Goal: Task Accomplishment & Management: Manage account settings

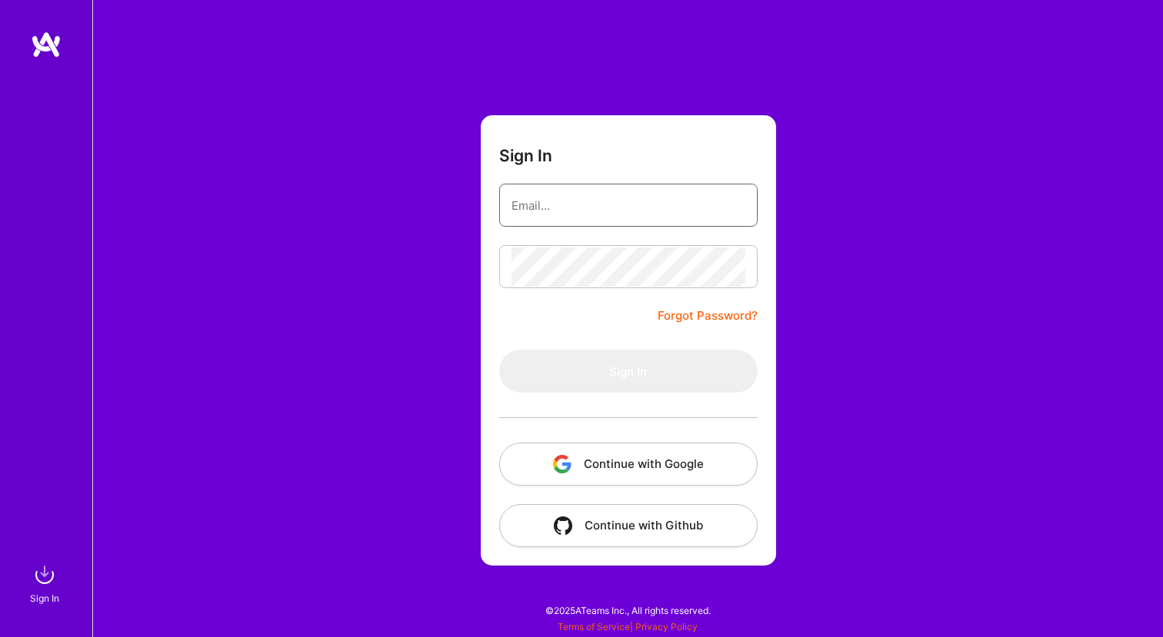
type input "[EMAIL_ADDRESS][DOMAIN_NAME]"
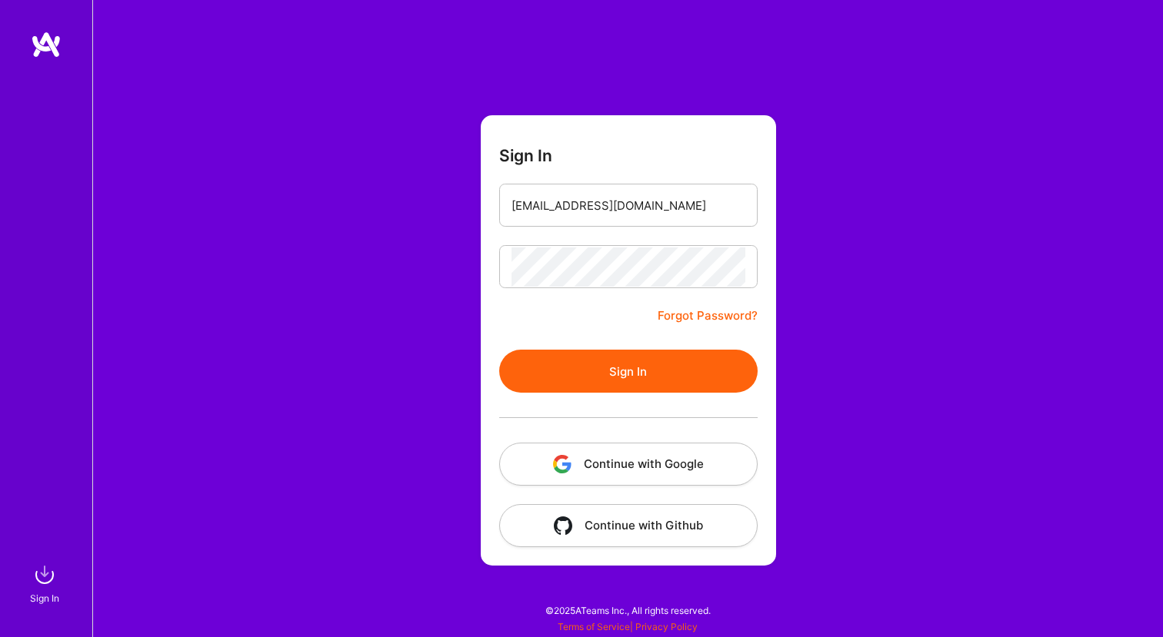
click at [627, 364] on button "Sign In" at bounding box center [628, 371] width 258 height 43
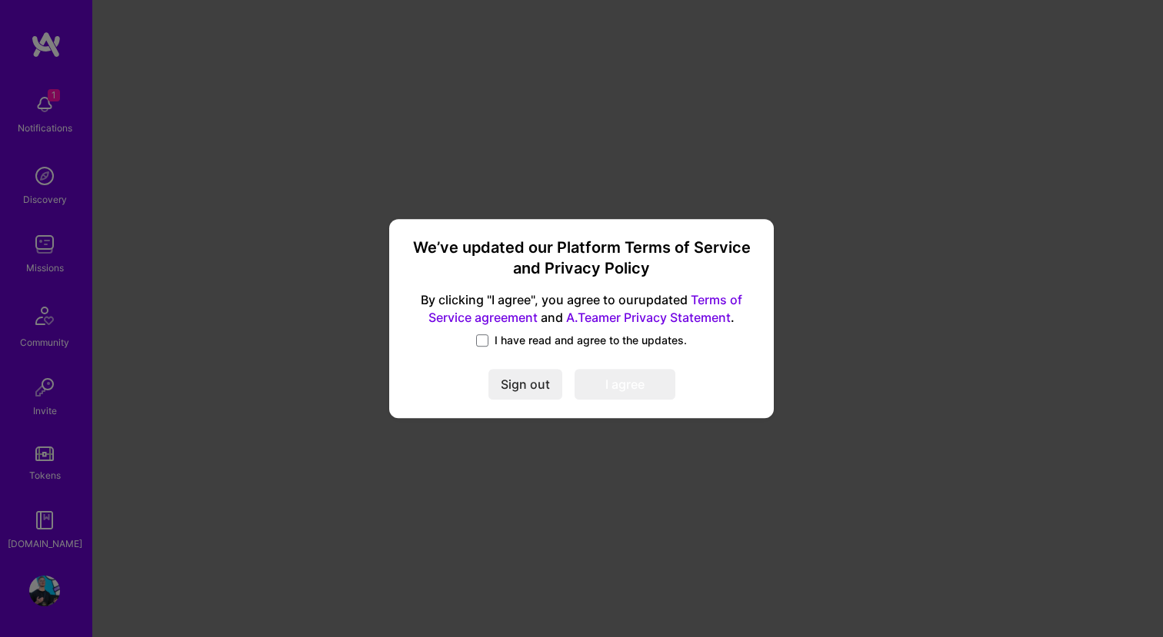
click at [479, 347] on label "I have read and agree to the updates." at bounding box center [581, 340] width 211 height 15
click at [0, 0] on input "I have read and agree to the updates." at bounding box center [0, 0] width 0 height 0
click at [608, 384] on button "I agree" at bounding box center [624, 385] width 101 height 31
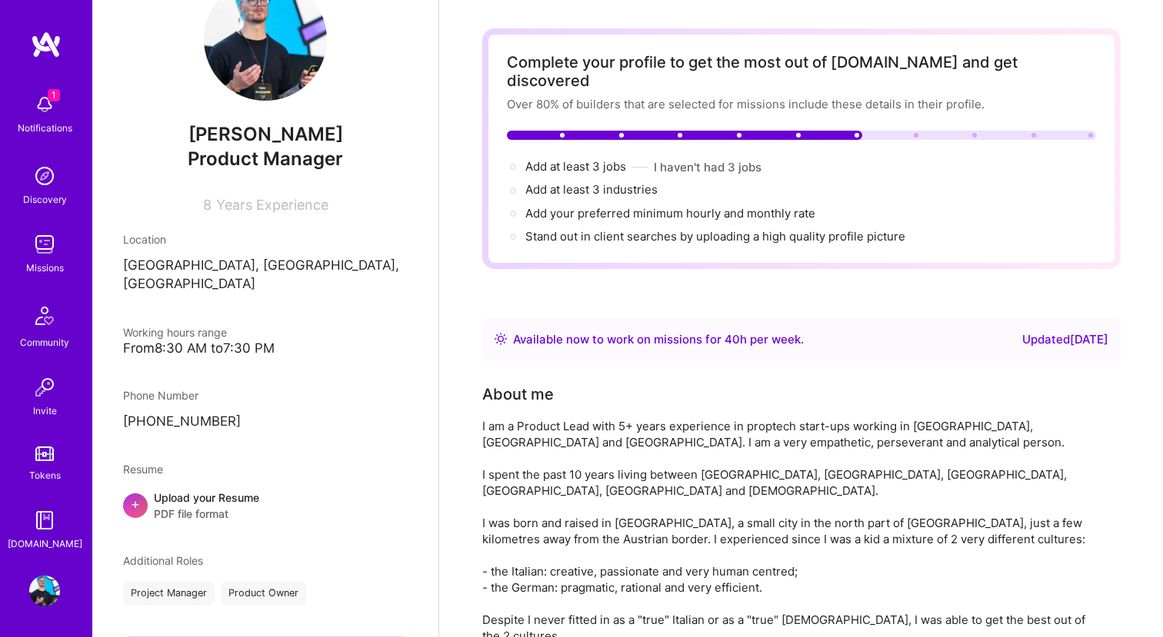
scroll to position [59, 0]
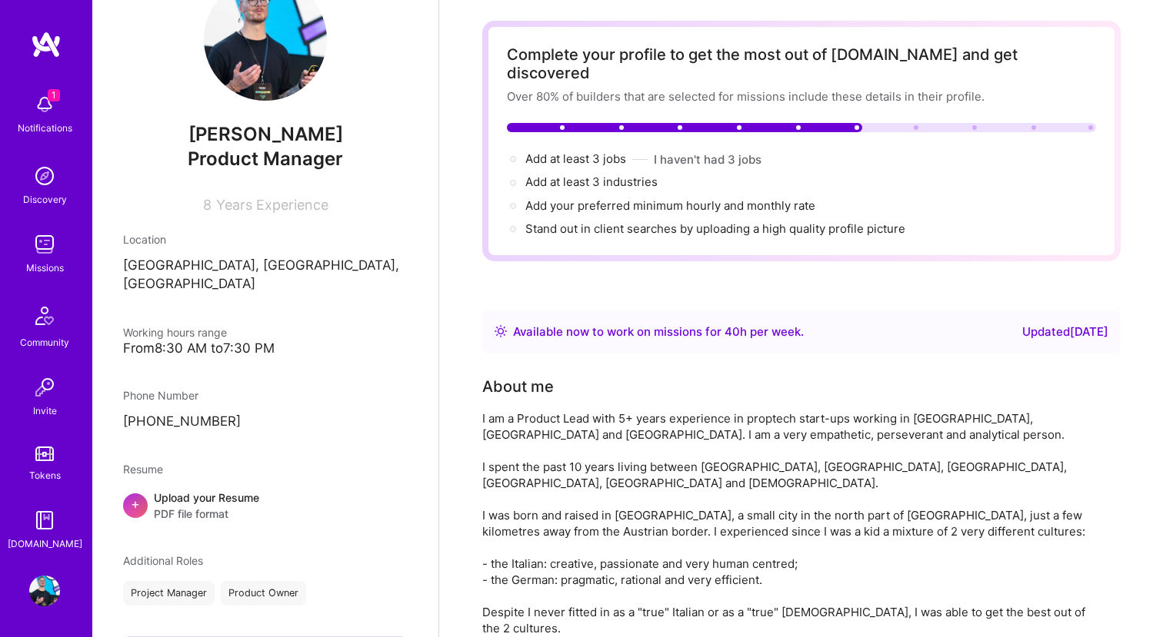
click at [626, 411] on div "I am a Product Lead with 5+ years experience in proptech start-ups working in […" at bounding box center [789, 572] width 615 height 323
click at [627, 411] on div "I am a Product Lead with 5+ years experience in proptech start-ups working in […" at bounding box center [789, 572] width 615 height 323
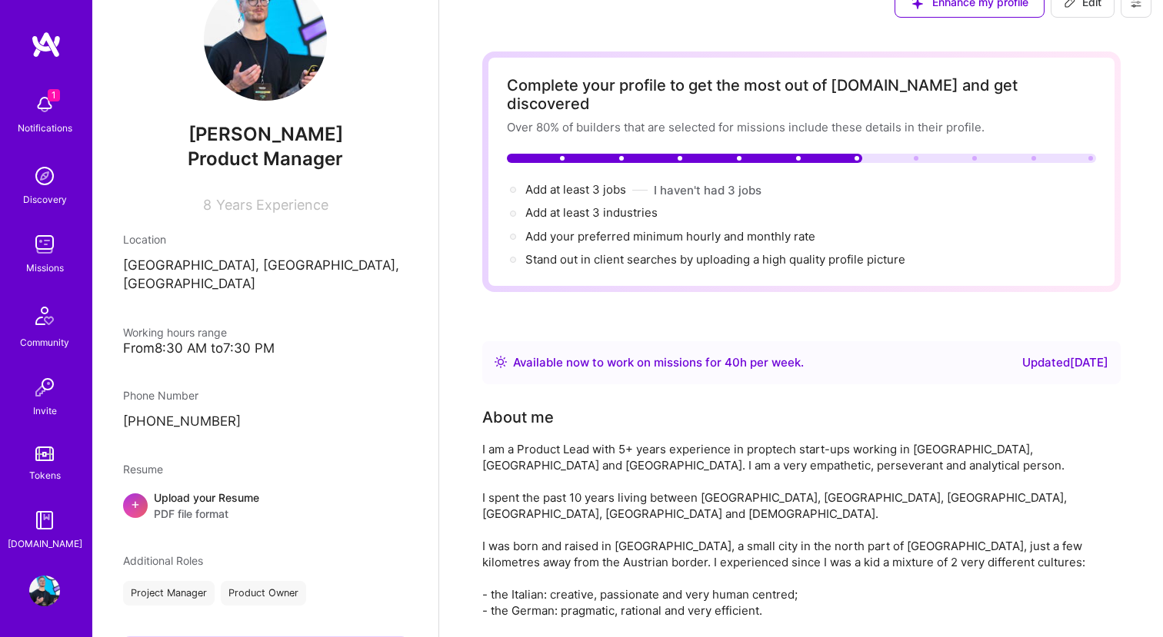
scroll to position [0, 0]
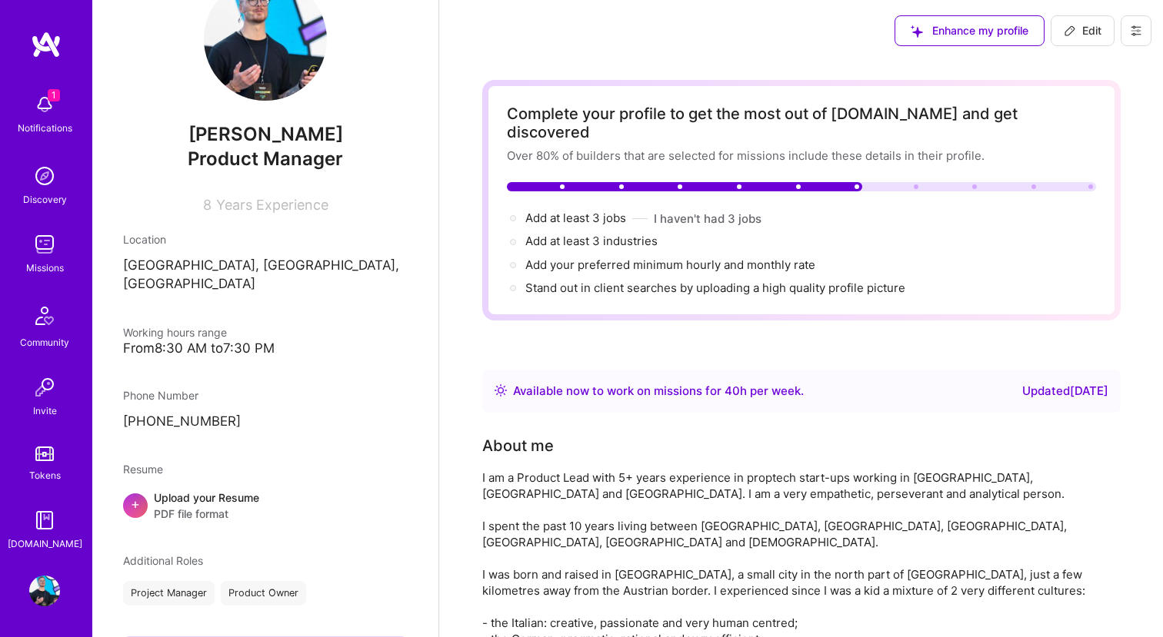
click at [60, 168] on link "Discovery" at bounding box center [44, 184] width 95 height 47
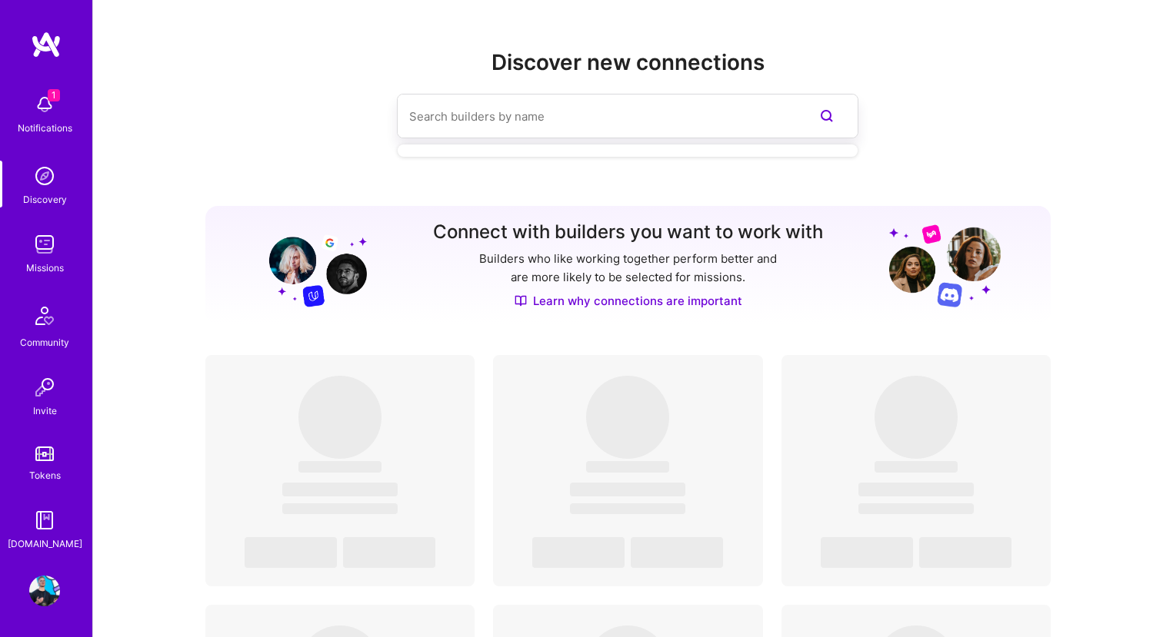
click at [475, 107] on input at bounding box center [596, 116] width 375 height 39
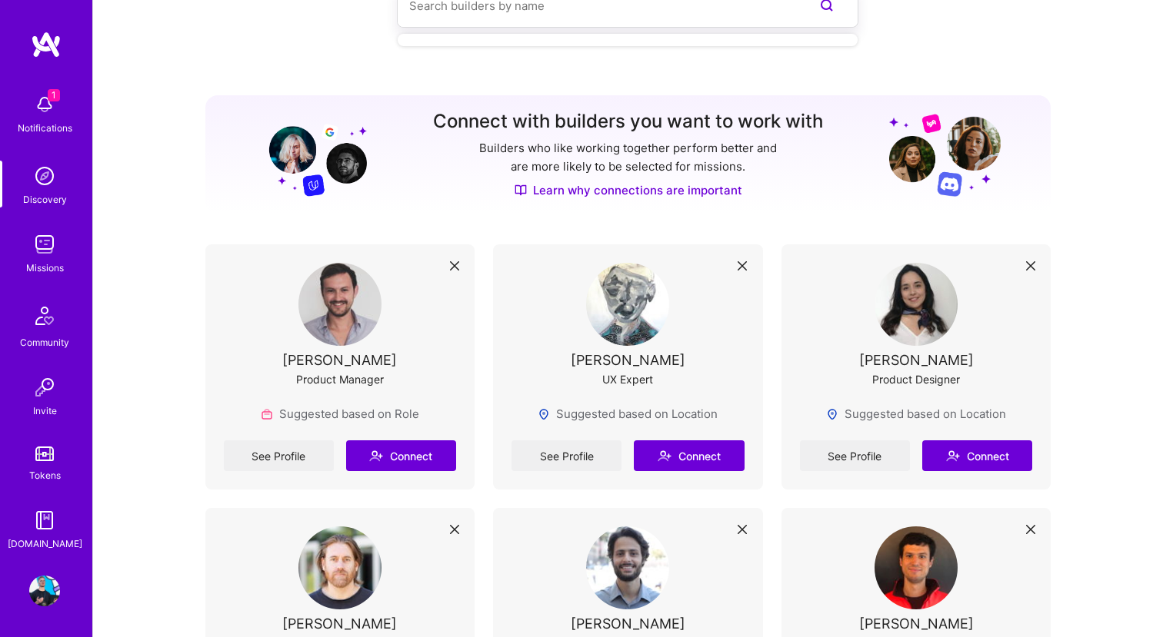
scroll to position [114, 0]
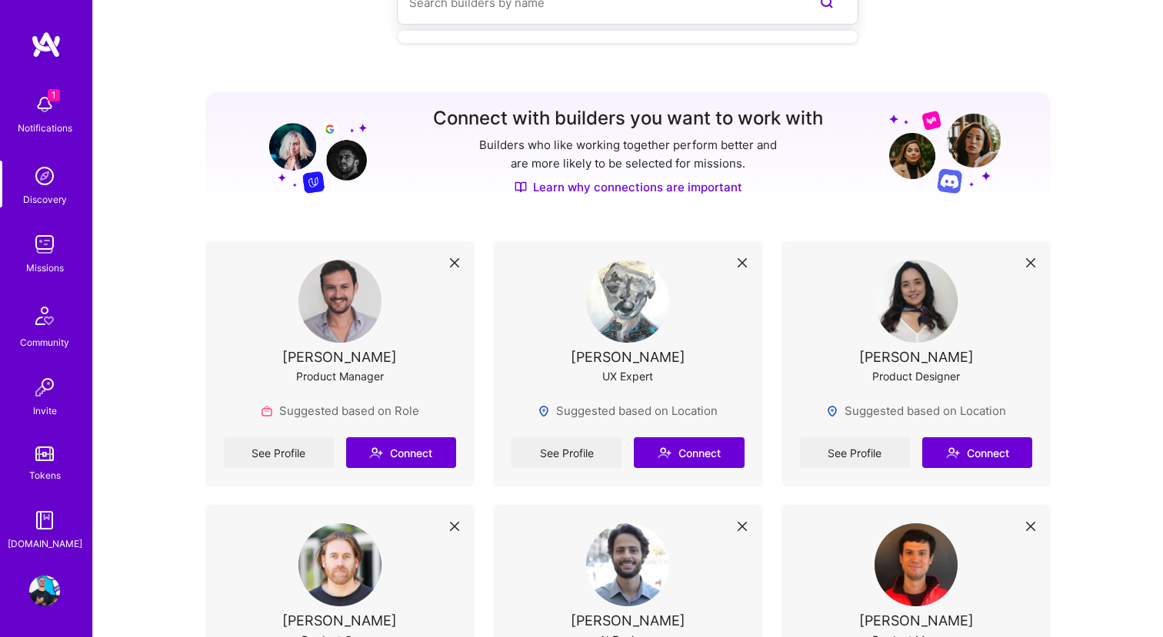
click at [41, 238] on img at bounding box center [44, 244] width 31 height 31
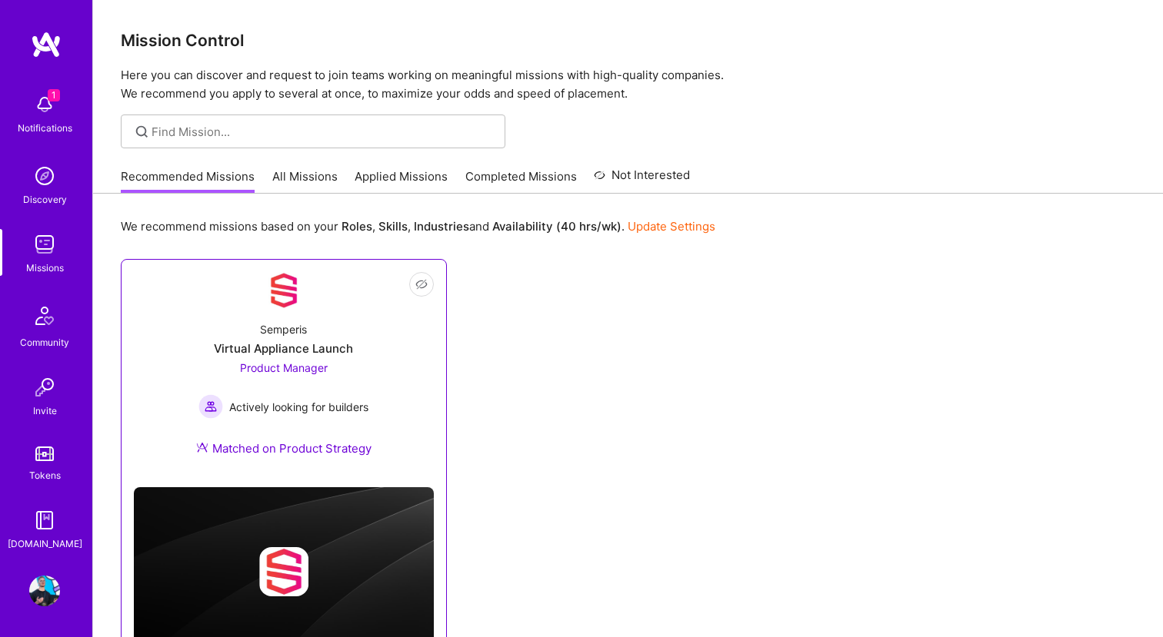
scroll to position [68, 0]
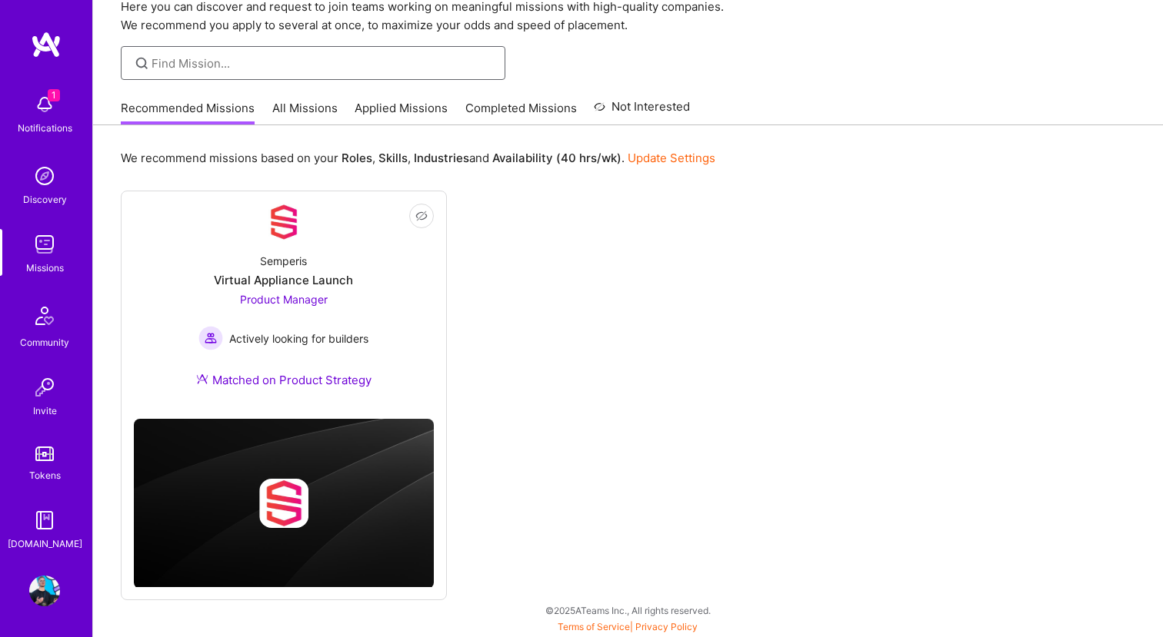
click at [304, 56] on input at bounding box center [322, 63] width 342 height 16
click at [312, 482] on div at bounding box center [284, 503] width 300 height 49
click at [307, 328] on div "Actively looking for builders" at bounding box center [283, 338] width 170 height 25
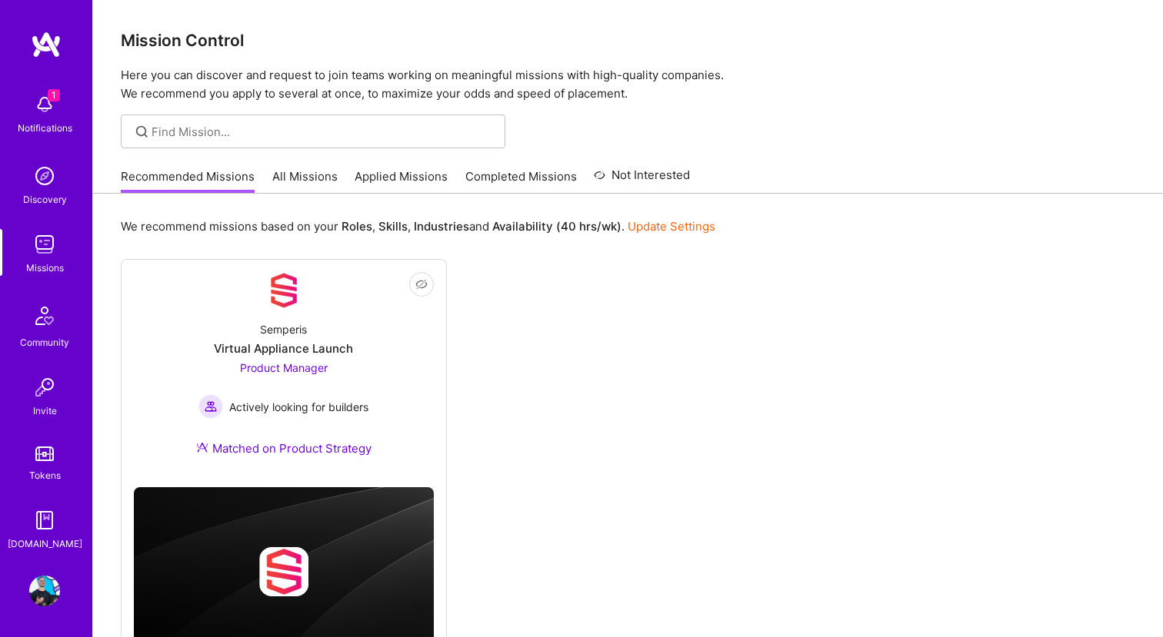
scroll to position [68, 0]
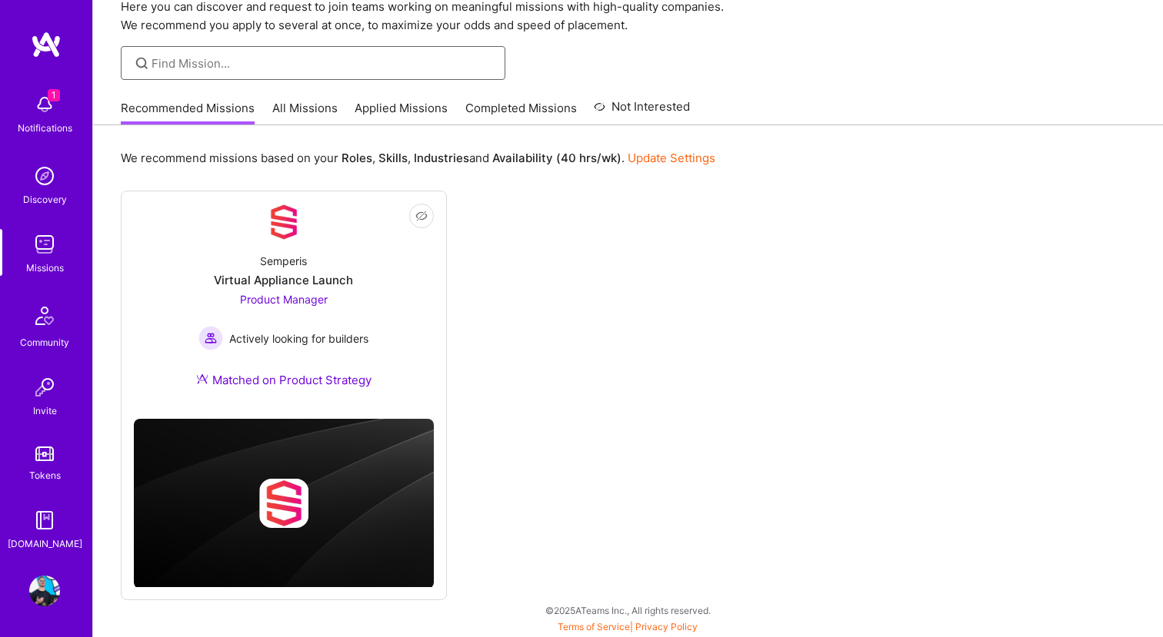
click at [191, 67] on input at bounding box center [322, 63] width 342 height 16
type input "product"
click at [295, 113] on link "All Missions" at bounding box center [304, 112] width 65 height 25
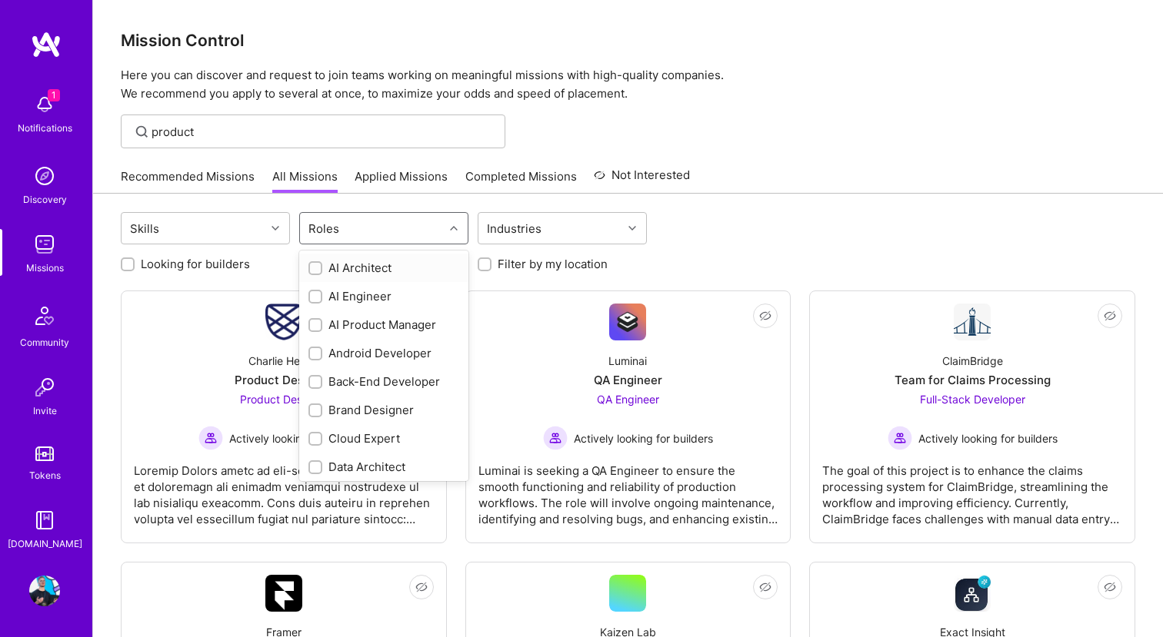
click at [318, 242] on div "Roles" at bounding box center [372, 228] width 144 height 31
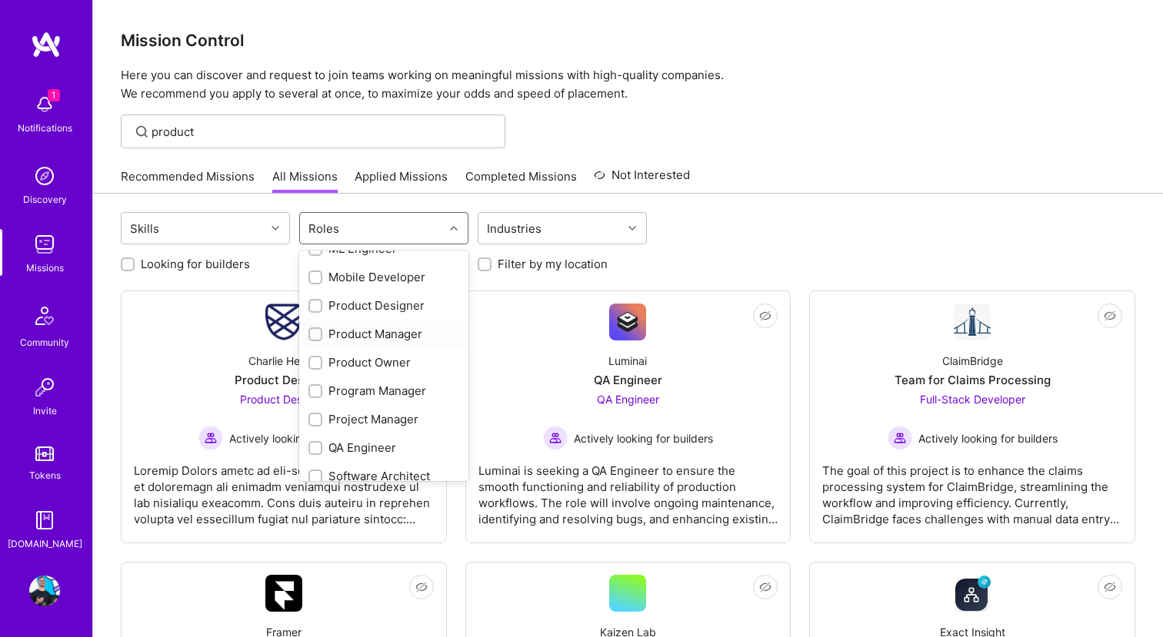
scroll to position [500, 0]
click at [330, 332] on div "Product Manager" at bounding box center [383, 337] width 151 height 16
checkbox input "true"
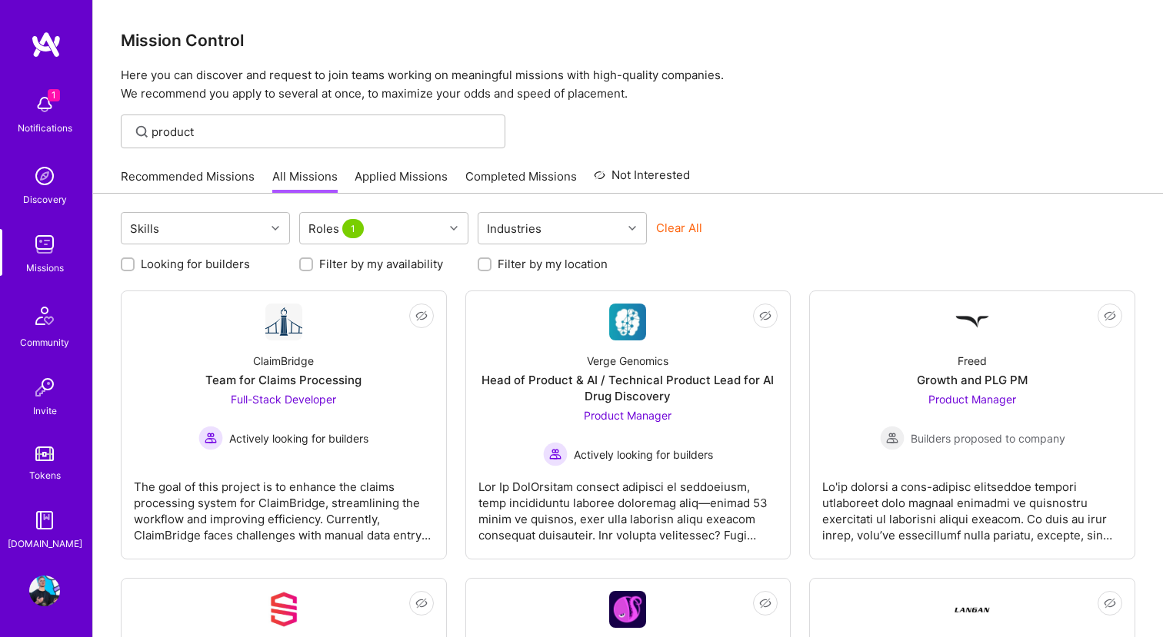
click at [737, 235] on div "Clear All" at bounding box center [740, 234] width 169 height 28
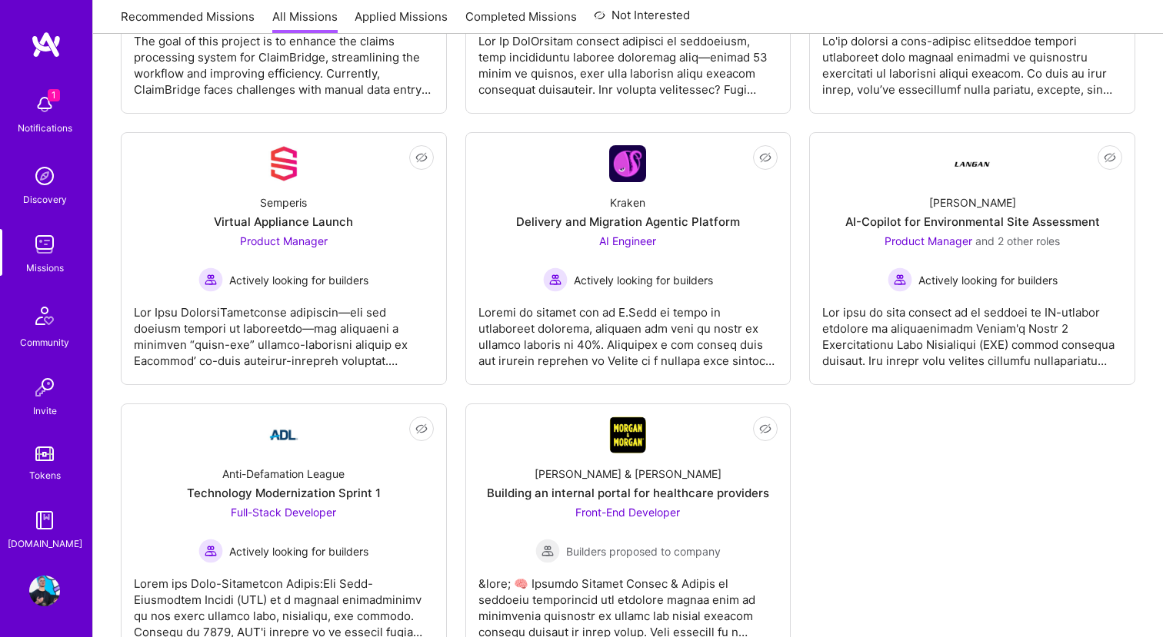
scroll to position [502, 0]
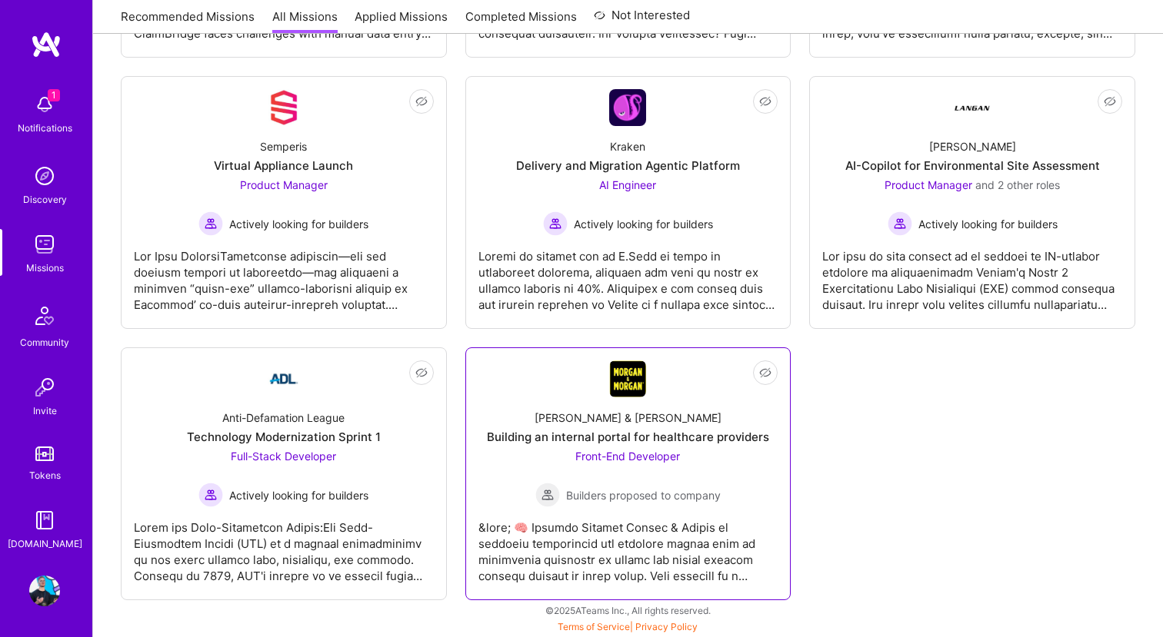
click at [640, 484] on div "Builders proposed to company" at bounding box center [627, 495] width 185 height 25
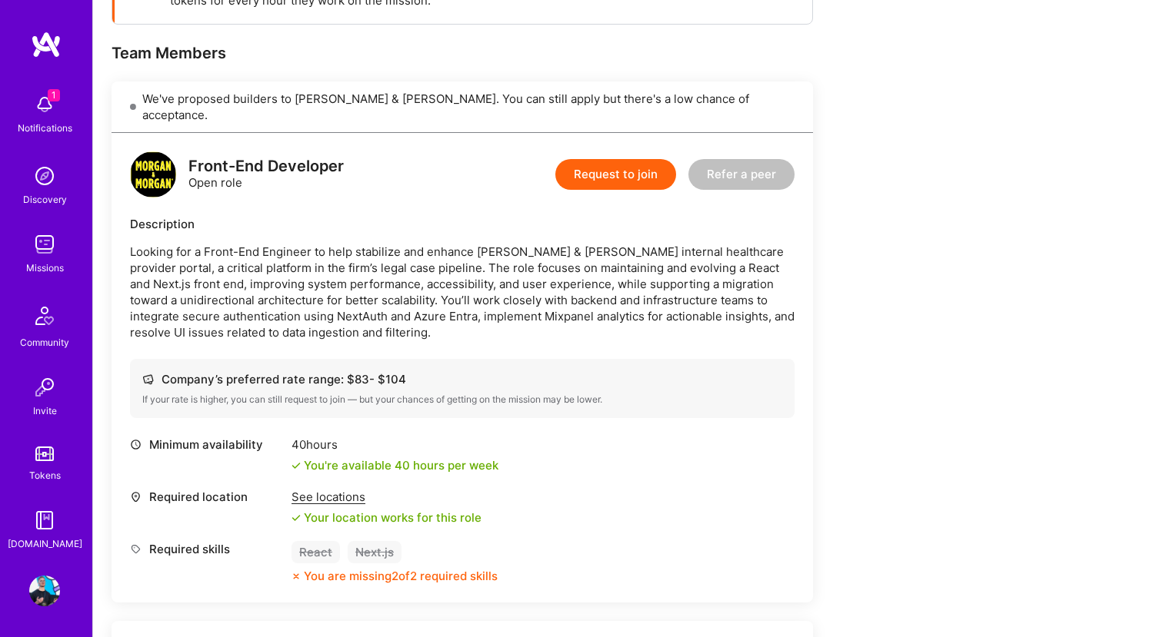
scroll to position [283, 0]
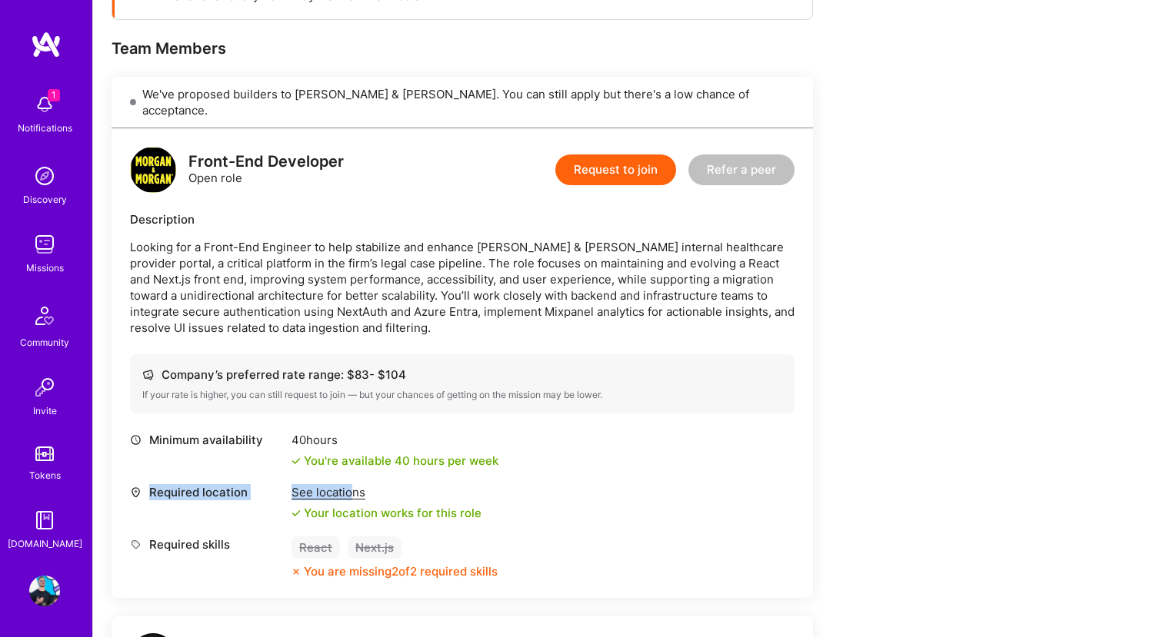
drag, startPoint x: 349, startPoint y: 473, endPoint x: 502, endPoint y: 451, distance: 154.5
click at [501, 451] on div "Minimum availability 40 hours You're available 40 hours per week Required locat…" at bounding box center [462, 506] width 664 height 148
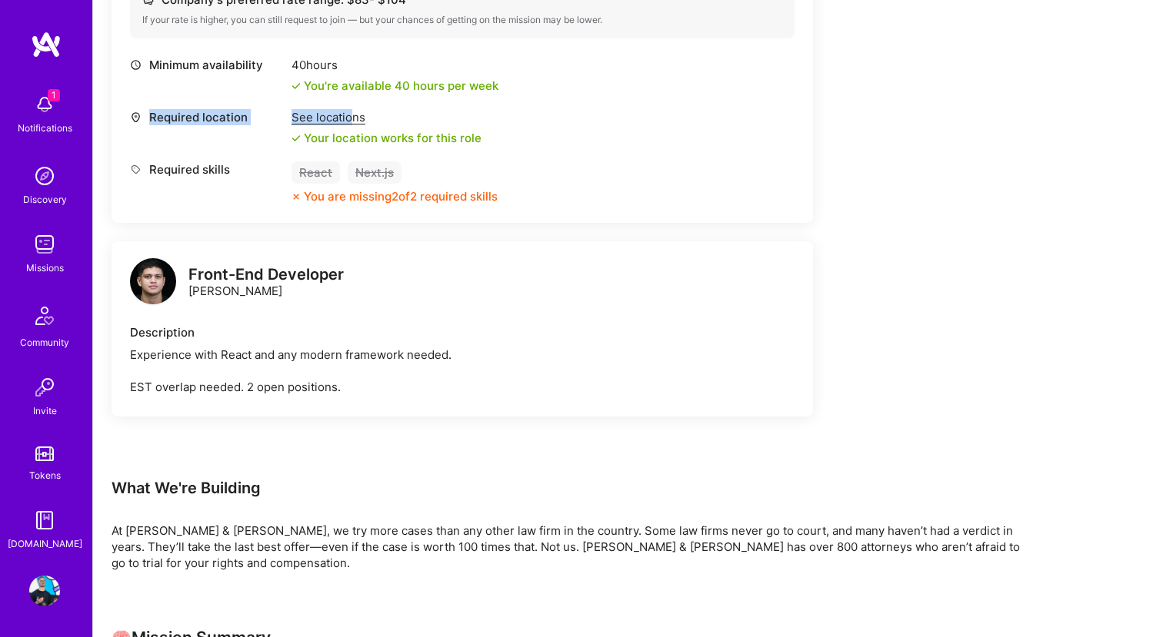
scroll to position [0, 0]
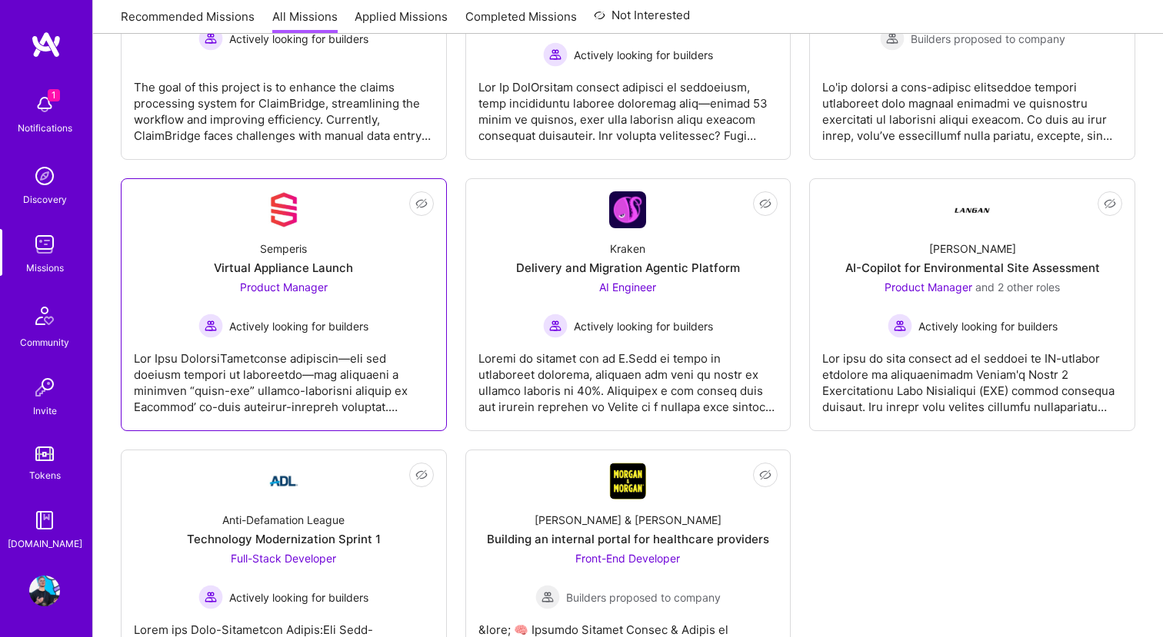
scroll to position [372, 0]
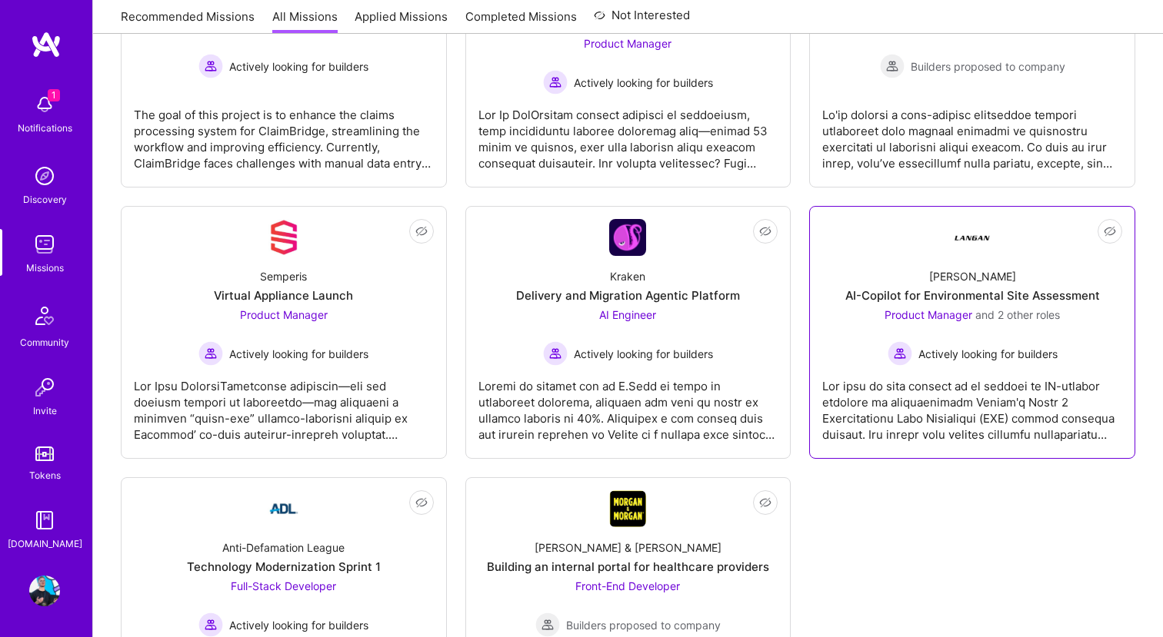
click at [946, 291] on div "AI-Copilot for Environmental Site Assessment" at bounding box center [972, 296] width 255 height 16
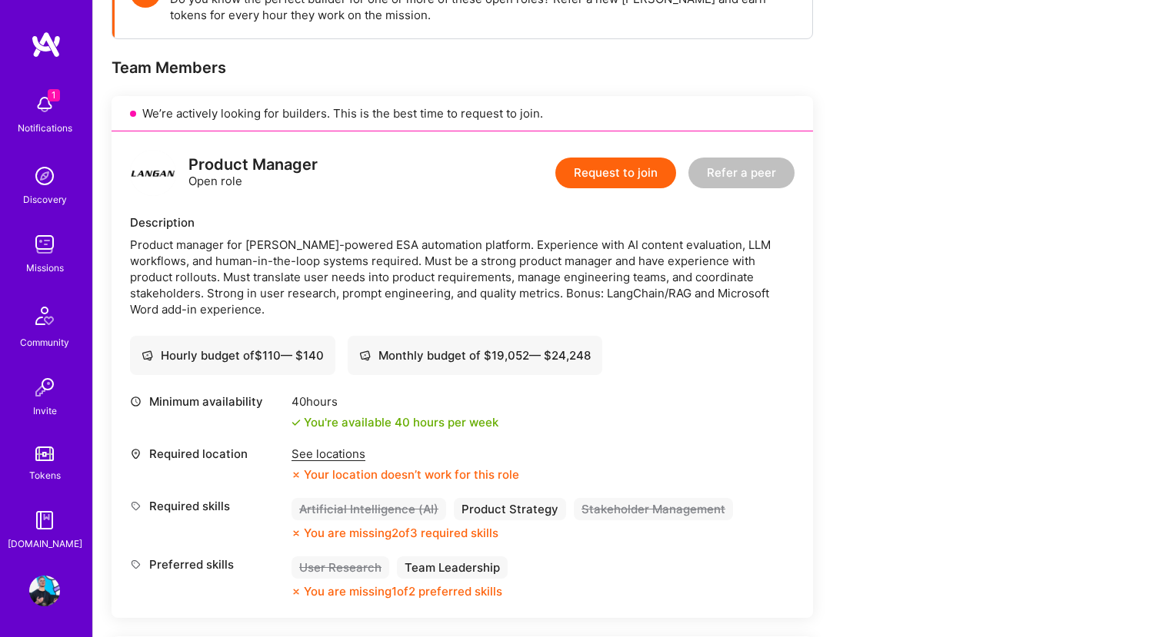
scroll to position [263, 0]
click at [329, 453] on div "See locations" at bounding box center [405, 455] width 228 height 16
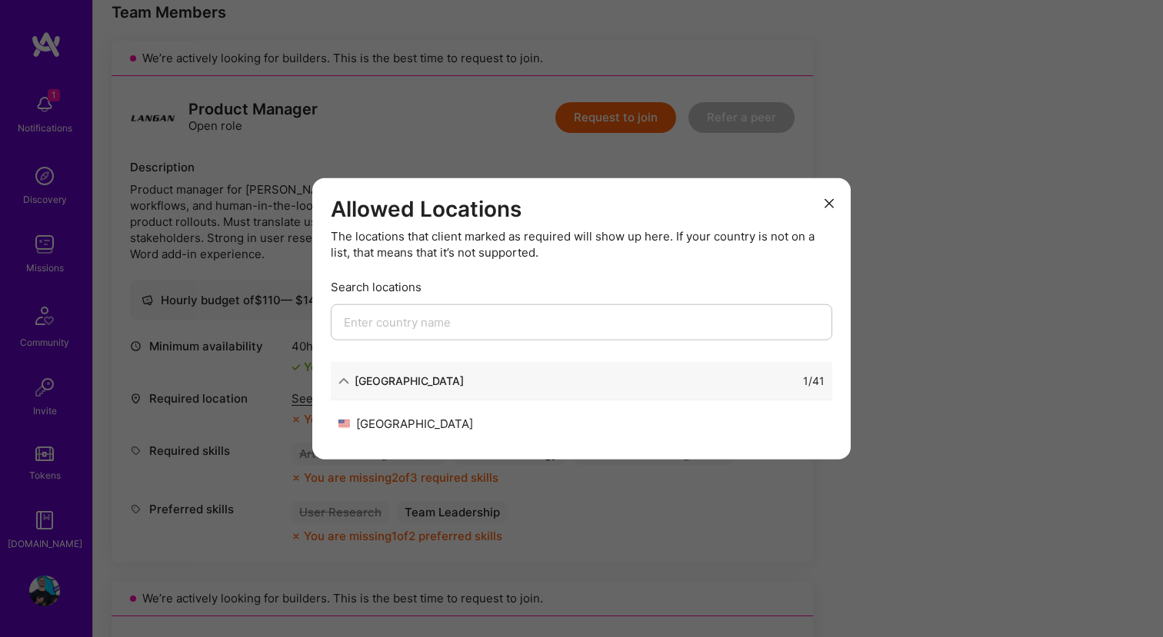
scroll to position [343, 0]
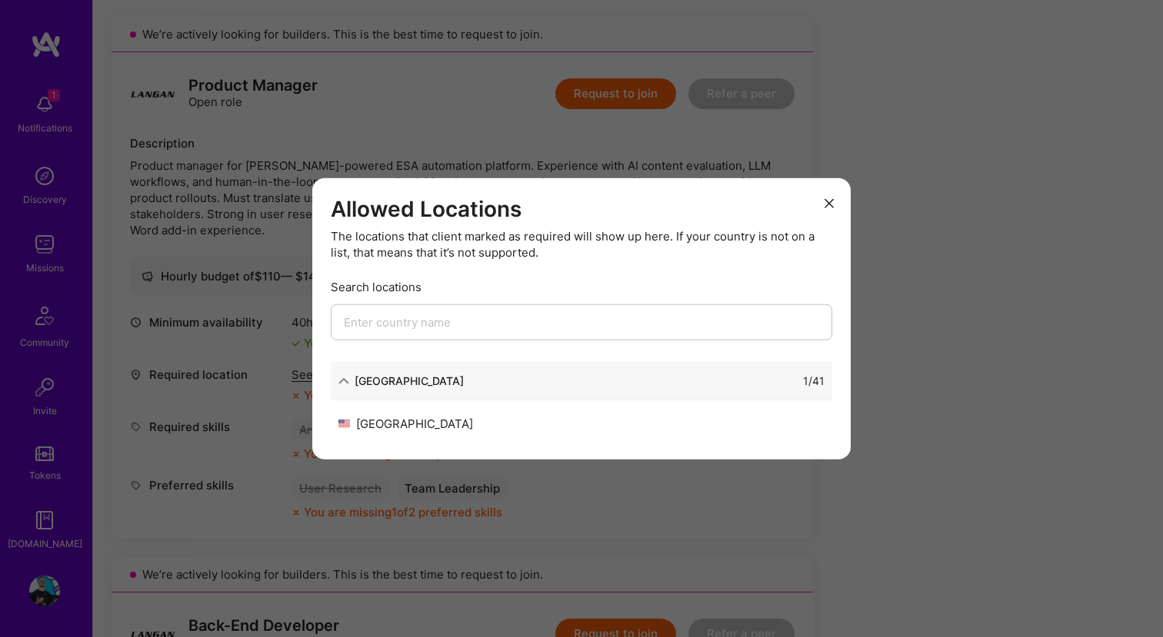
click at [820, 203] on button "modal" at bounding box center [829, 202] width 18 height 25
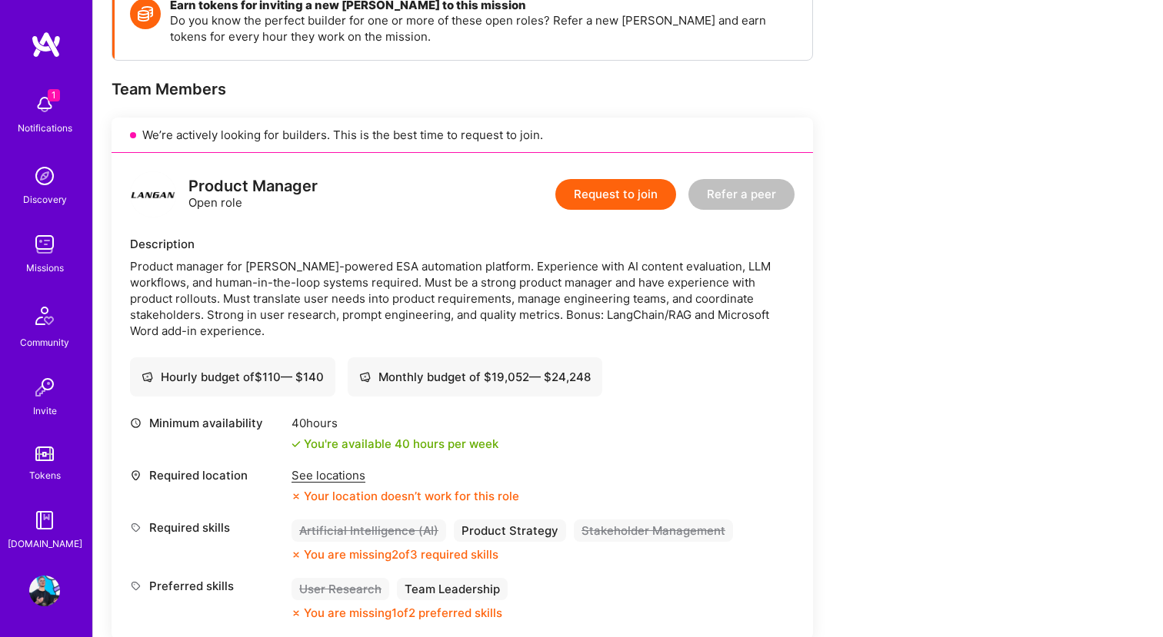
scroll to position [0, 0]
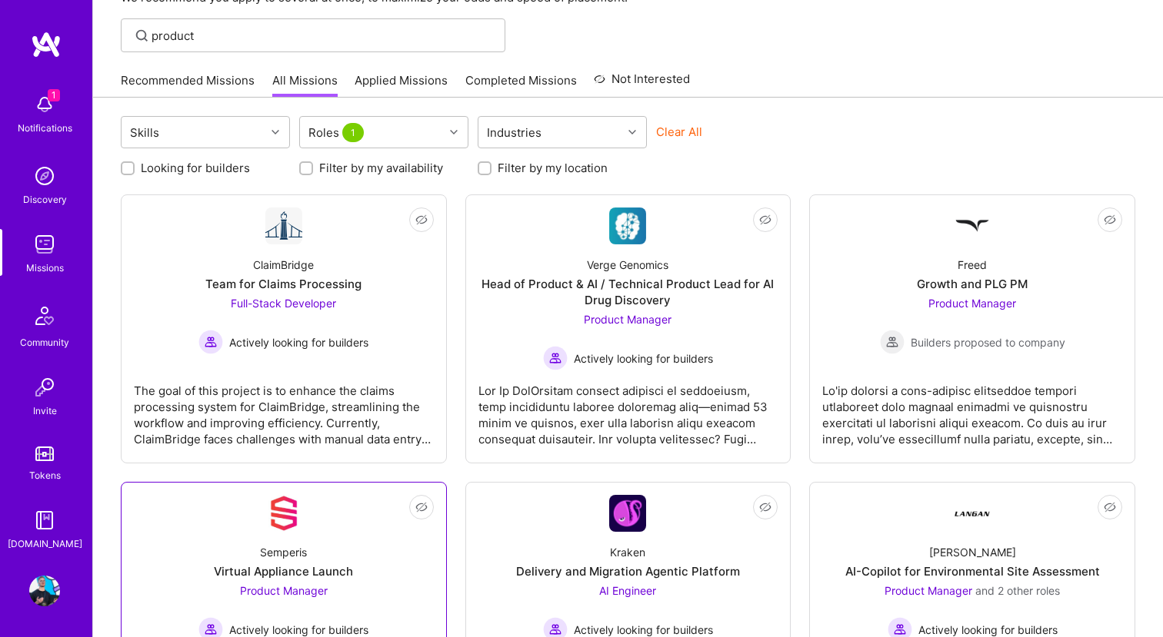
scroll to position [93, 0]
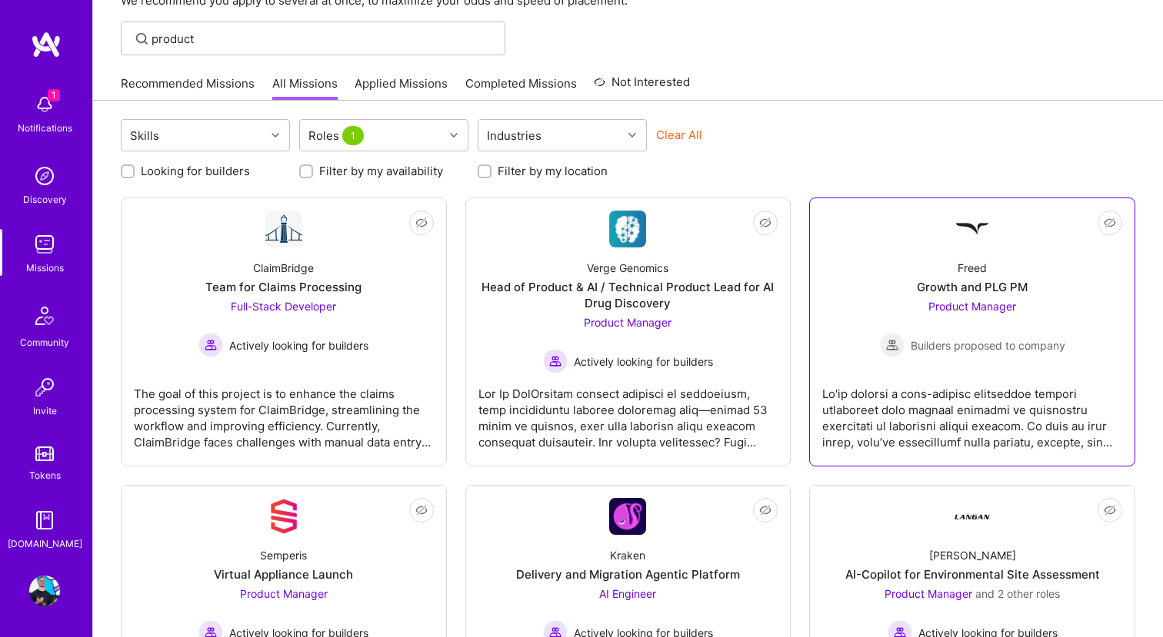
click at [1006, 256] on div "Freed Growth and PLG PM Product Manager Builders proposed to company" at bounding box center [972, 303] width 300 height 110
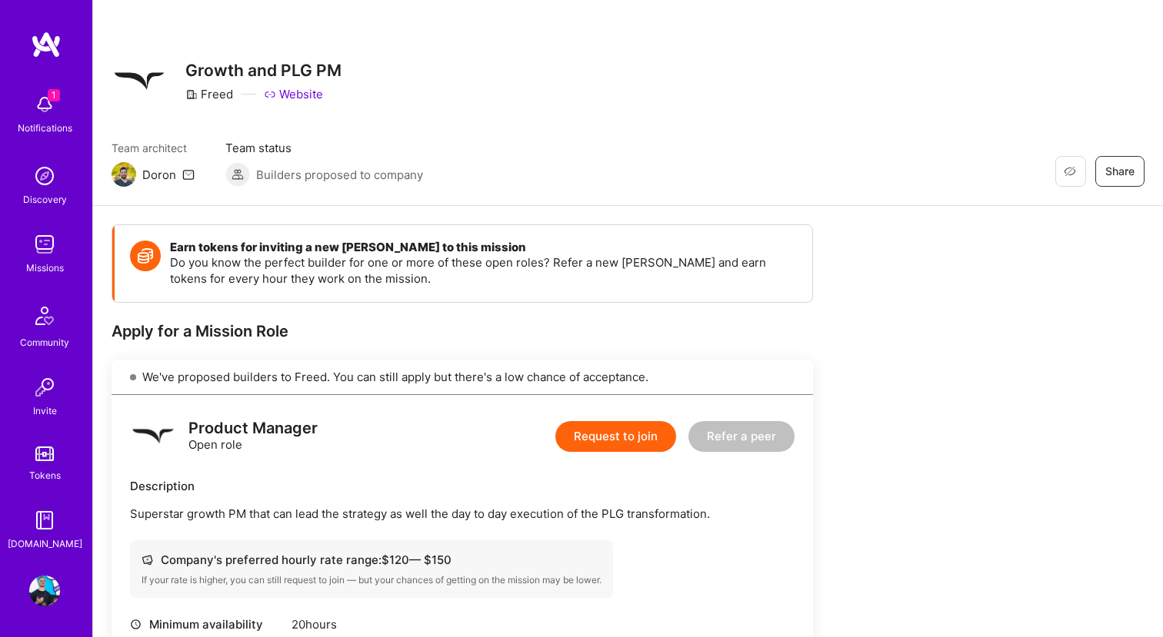
click at [298, 87] on link "Website" at bounding box center [293, 94] width 59 height 16
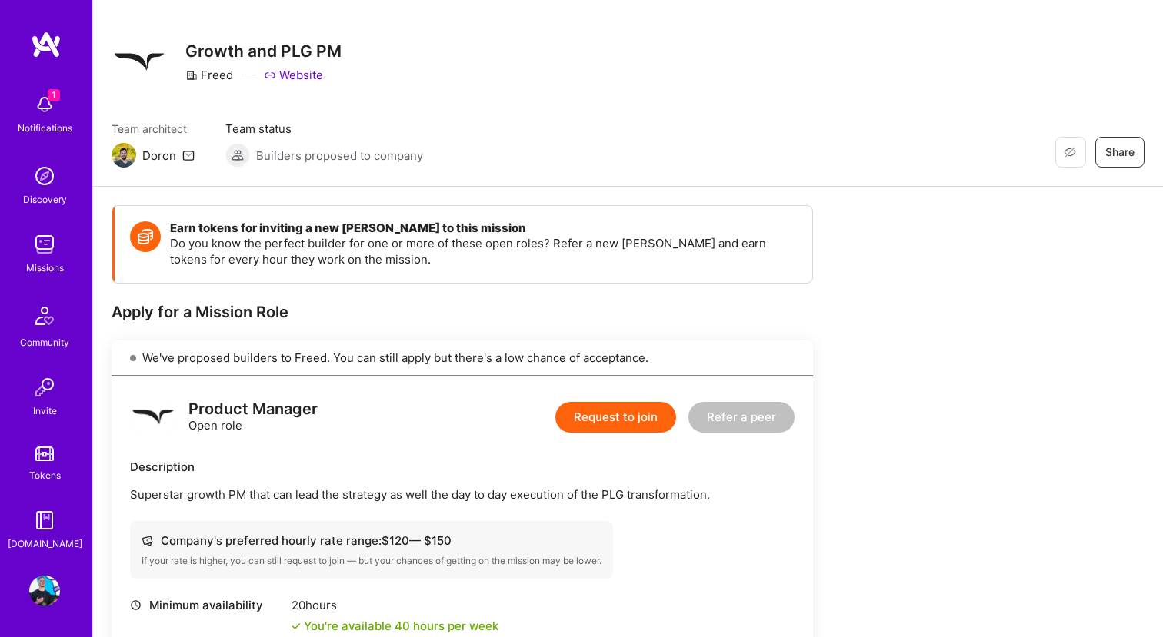
scroll to position [15, 0]
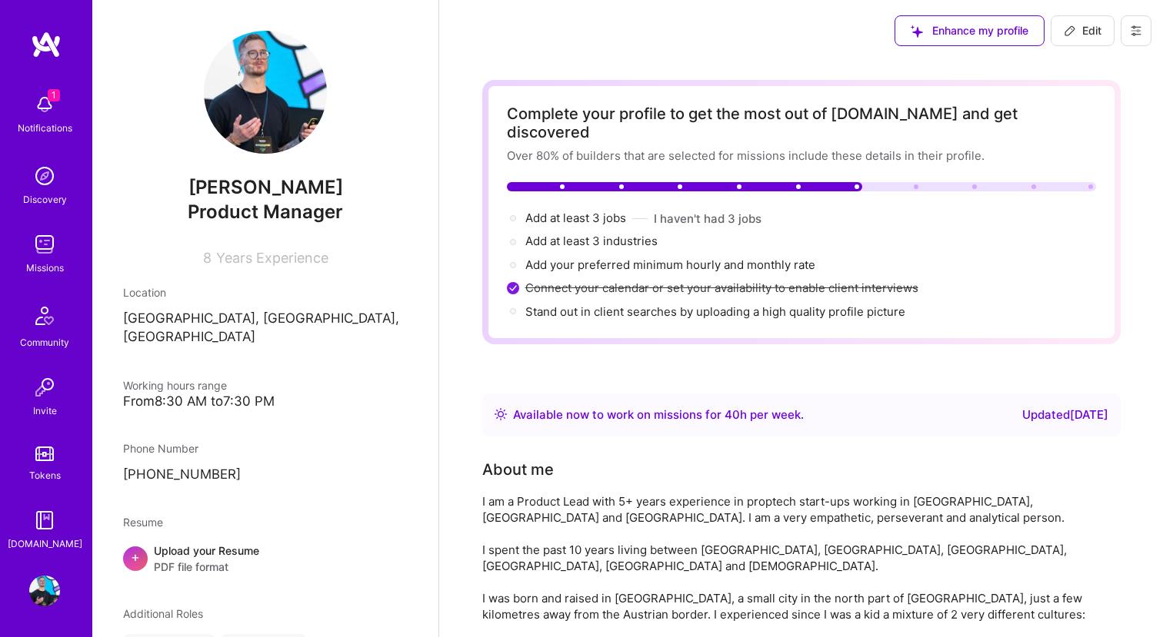
click at [44, 112] on img at bounding box center [44, 104] width 31 height 31
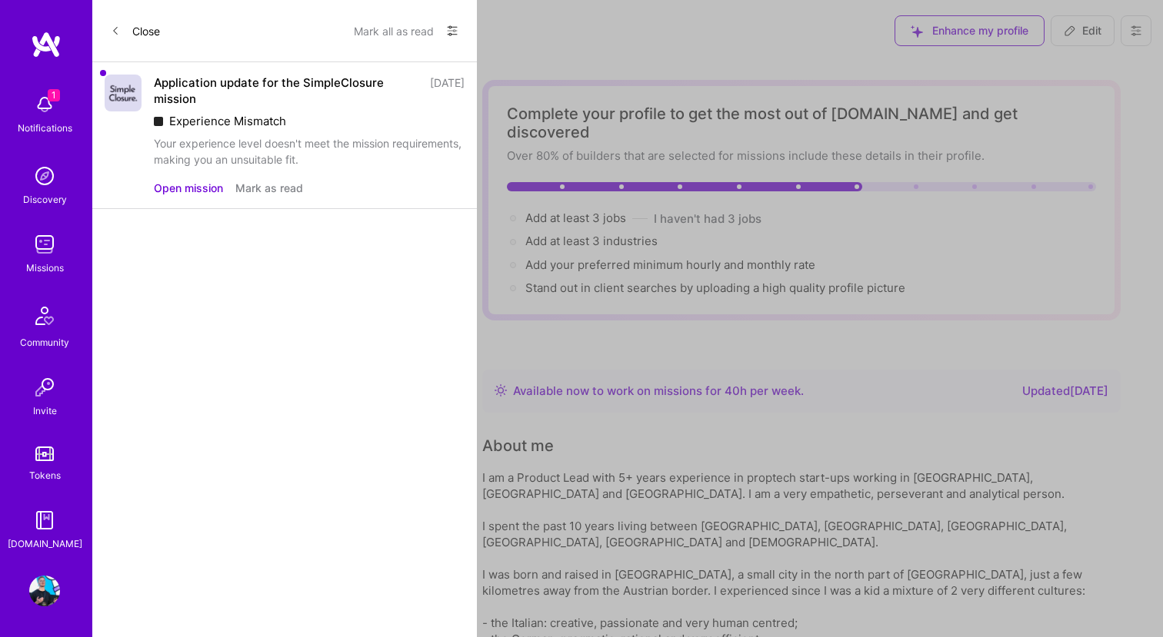
click at [121, 30] on button "Close" at bounding box center [135, 30] width 49 height 25
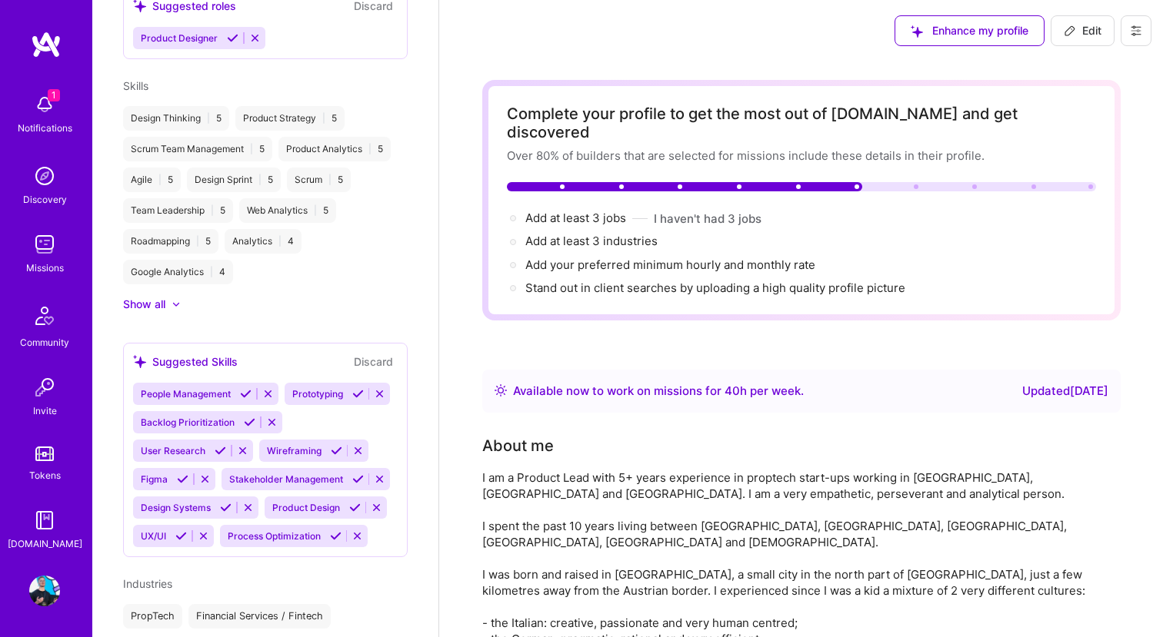
scroll to position [709, 0]
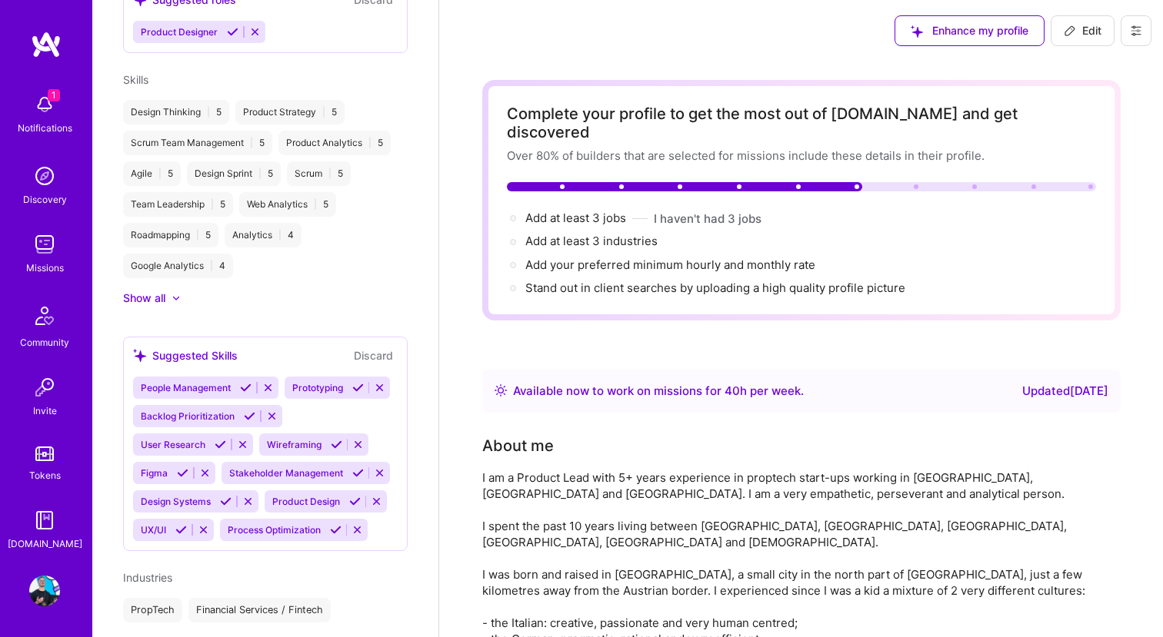
click at [279, 467] on span "Stakeholder Management" at bounding box center [286, 473] width 114 height 12
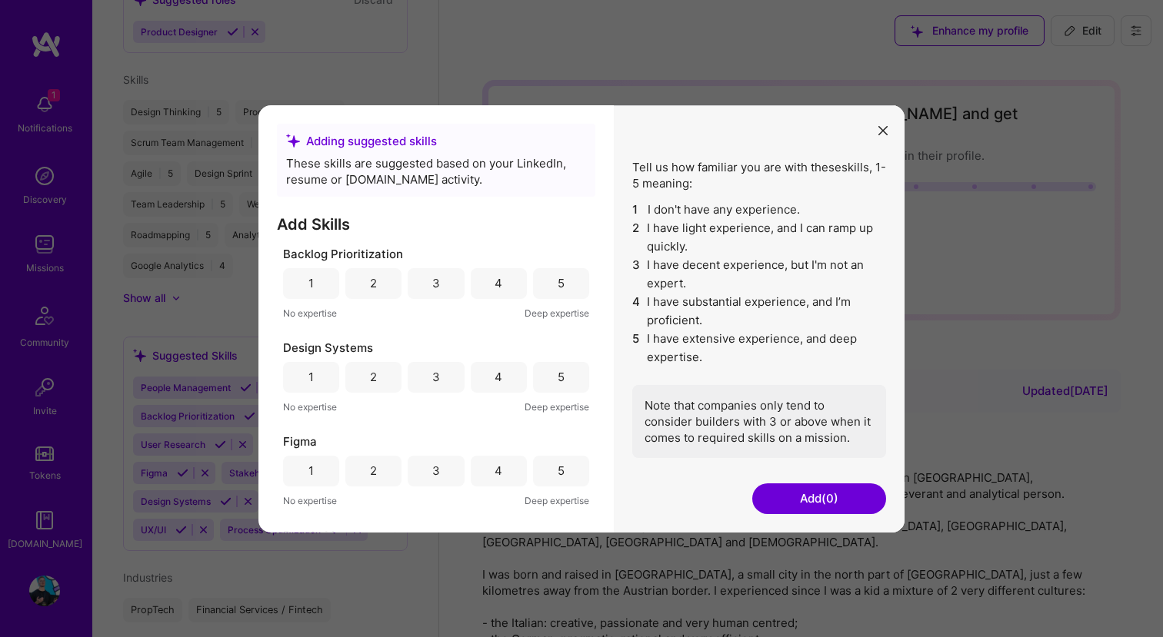
click at [888, 139] on button "modal" at bounding box center [882, 129] width 18 height 25
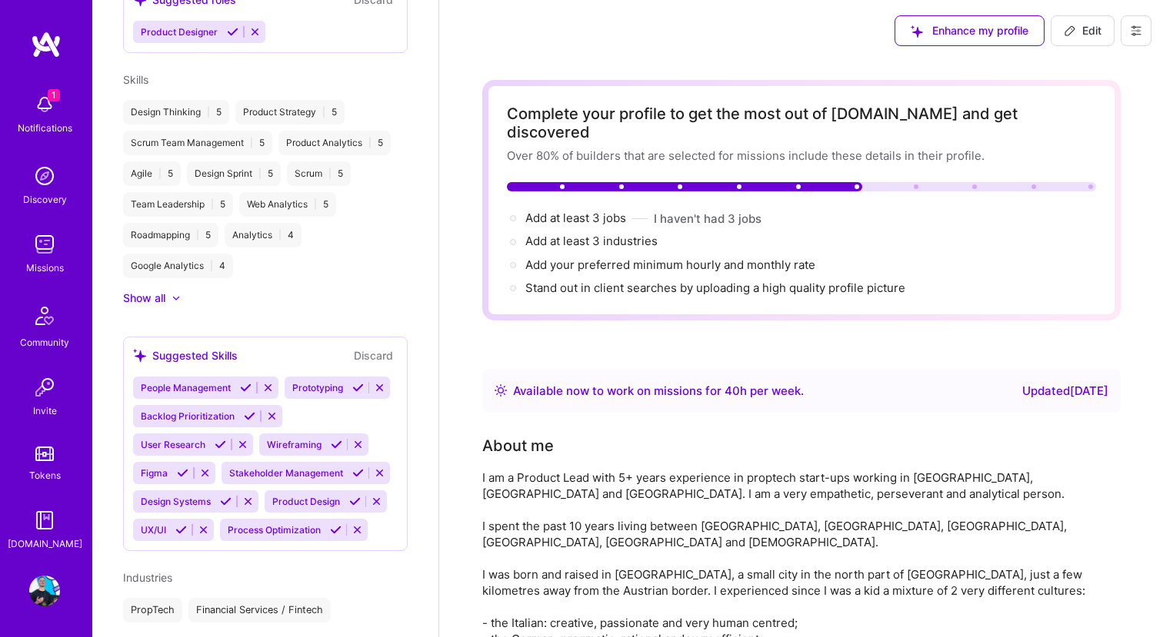
click at [356, 467] on icon at bounding box center [358, 473] width 12 height 12
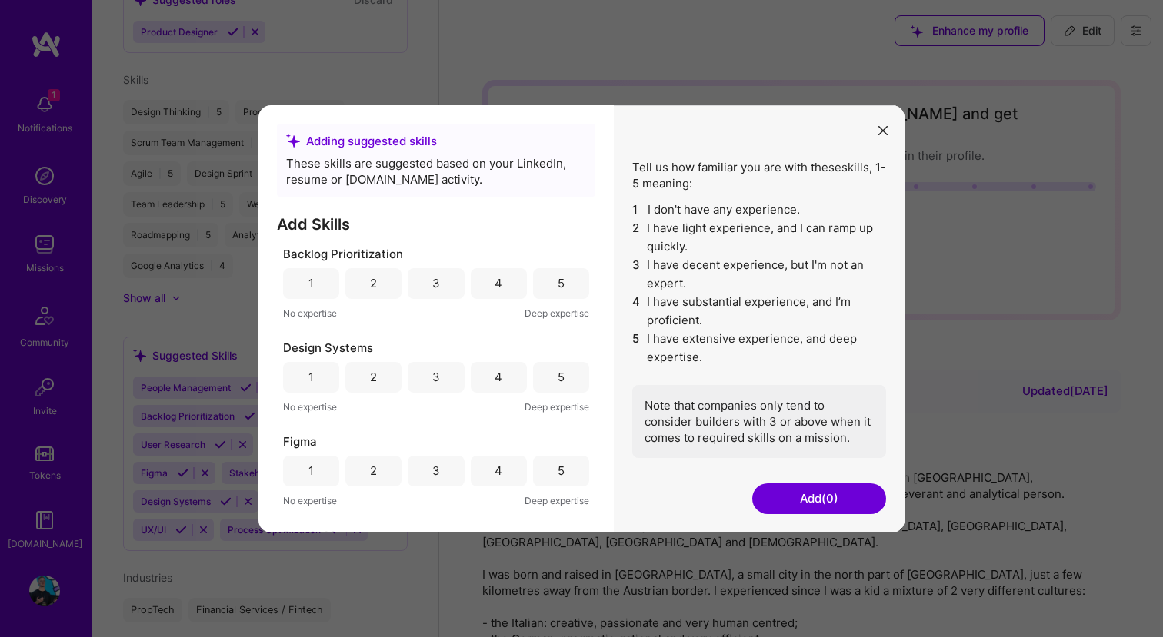
click at [550, 293] on div "5" at bounding box center [561, 283] width 56 height 31
click at [562, 386] on div "5" at bounding box center [561, 376] width 56 height 31
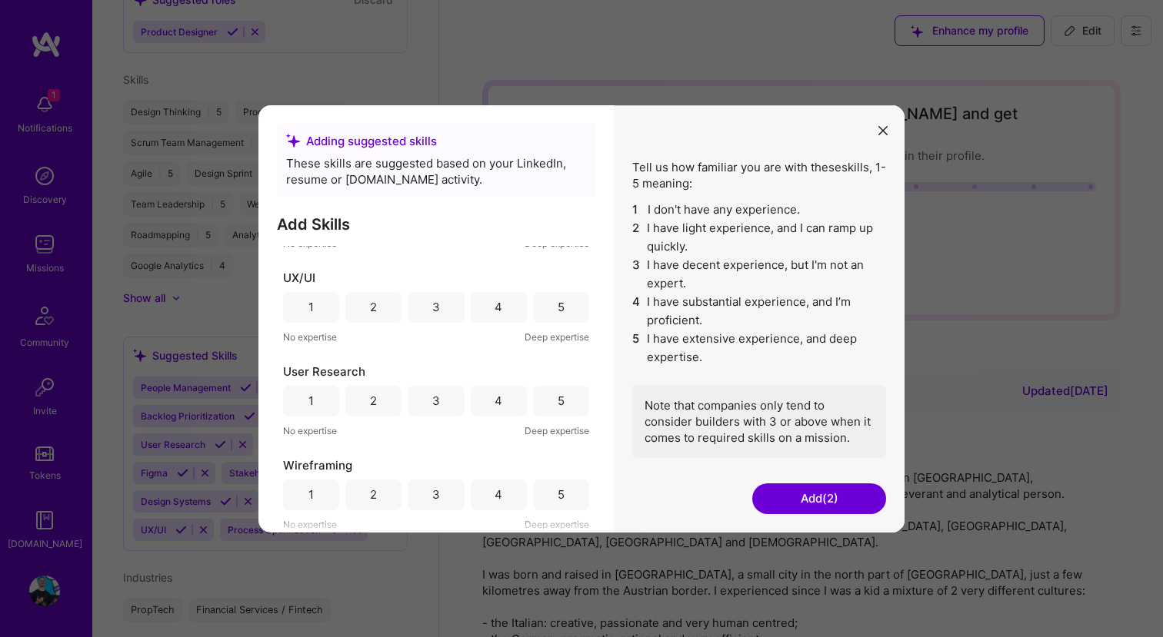
click at [564, 307] on div "5" at bounding box center [561, 306] width 56 height 31
click at [887, 117] on button "modal" at bounding box center [882, 129] width 18 height 25
